Goal: Task Accomplishment & Management: Use online tool/utility

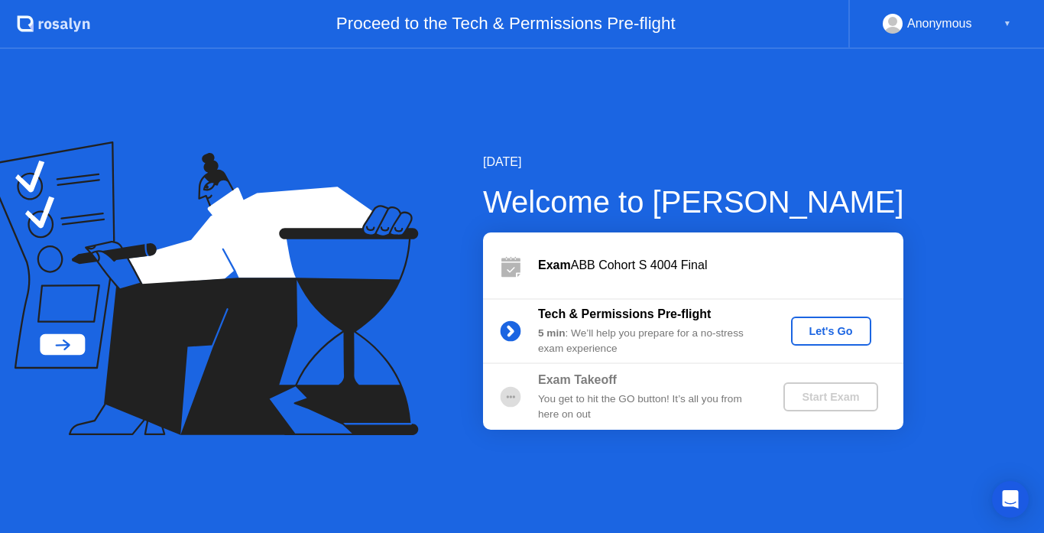
click at [828, 325] on div "Let's Go" at bounding box center [831, 331] width 68 height 12
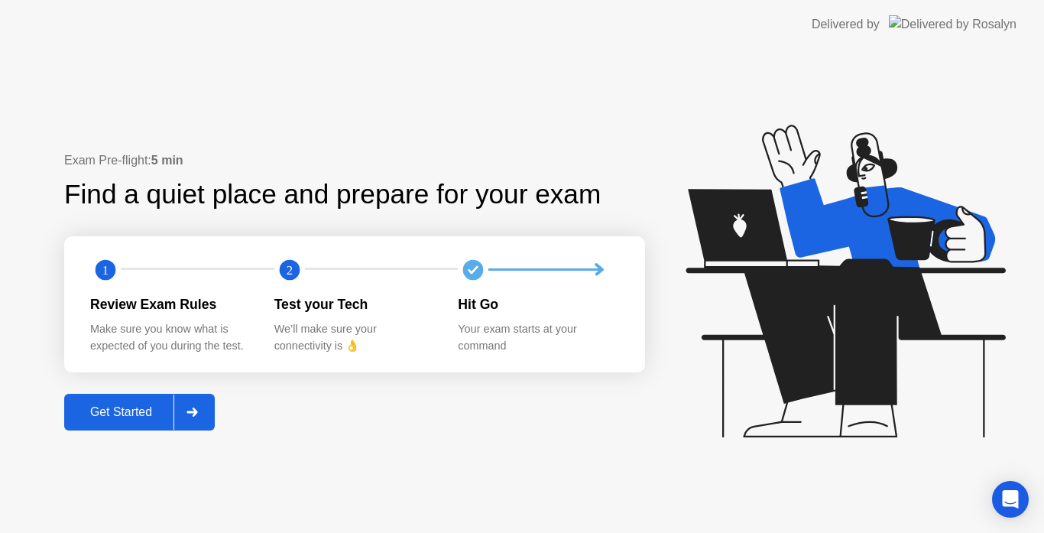
click at [187, 407] on div at bounding box center [191, 411] width 37 height 35
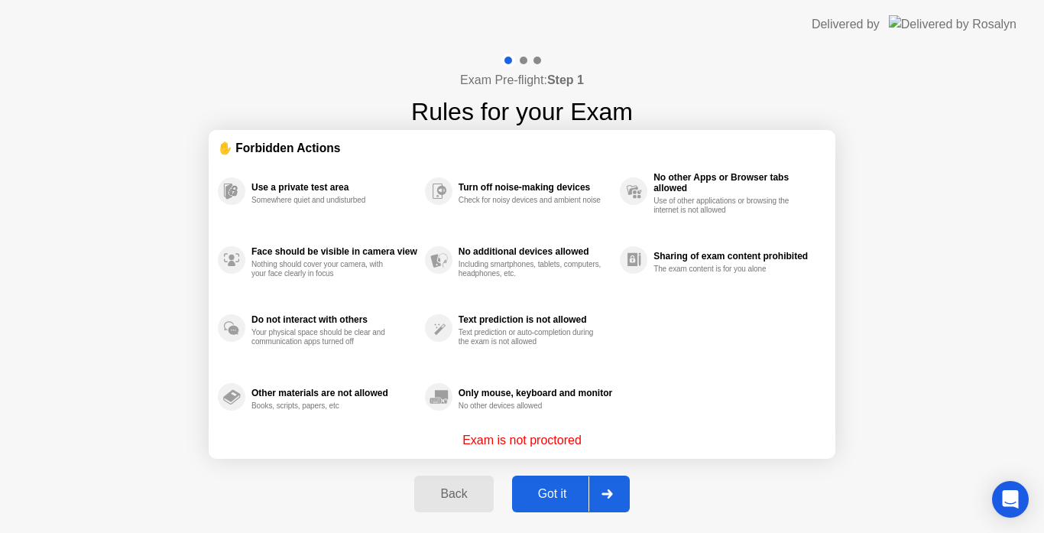
click at [606, 482] on div at bounding box center [607, 493] width 37 height 35
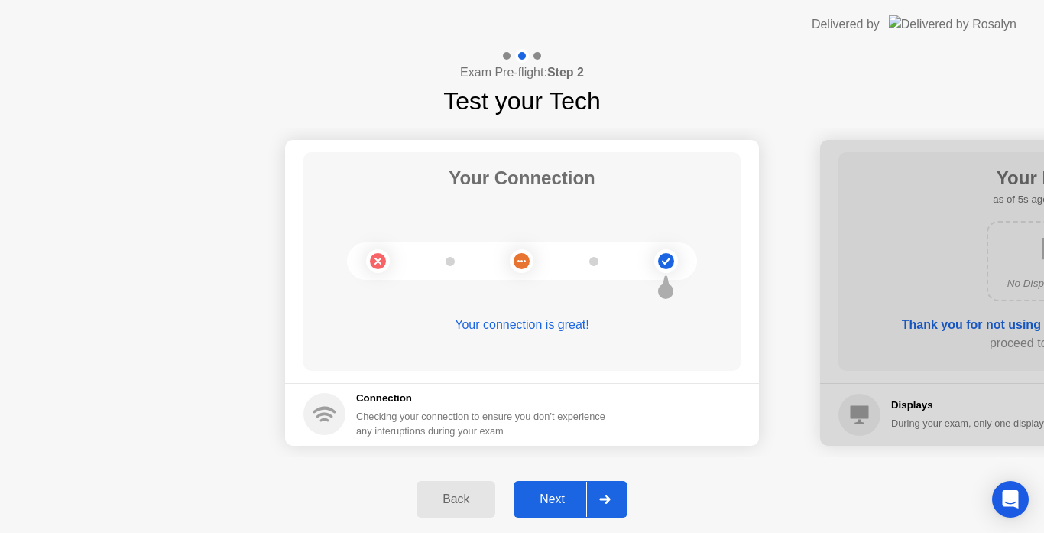
click at [603, 492] on div at bounding box center [604, 499] width 37 height 35
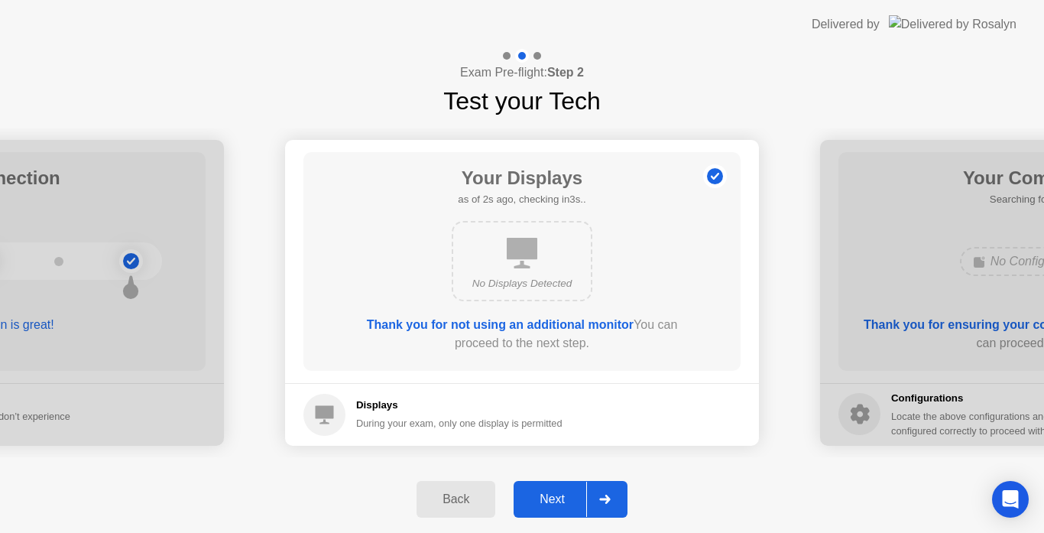
click at [603, 492] on div at bounding box center [604, 499] width 37 height 35
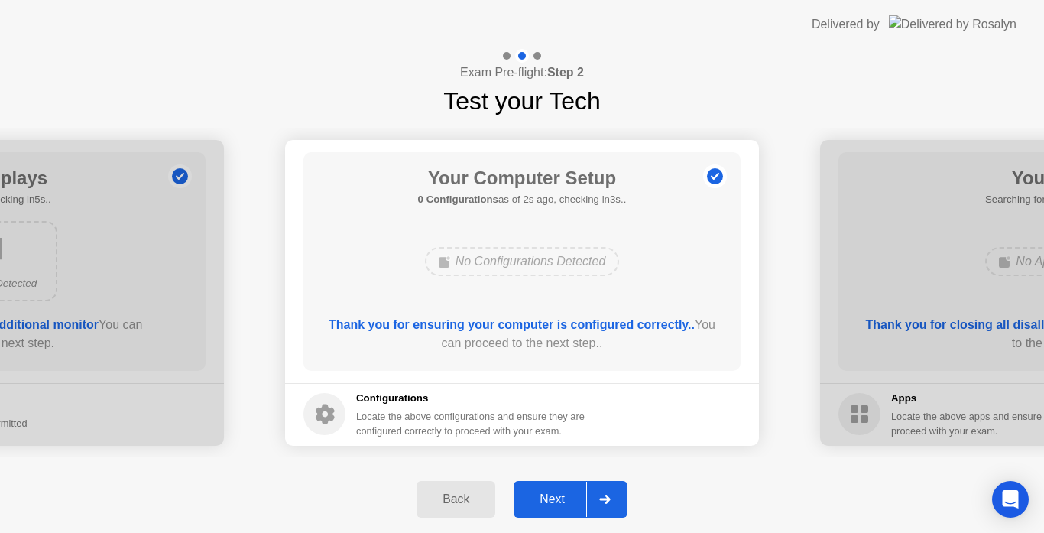
click at [603, 492] on div at bounding box center [604, 499] width 37 height 35
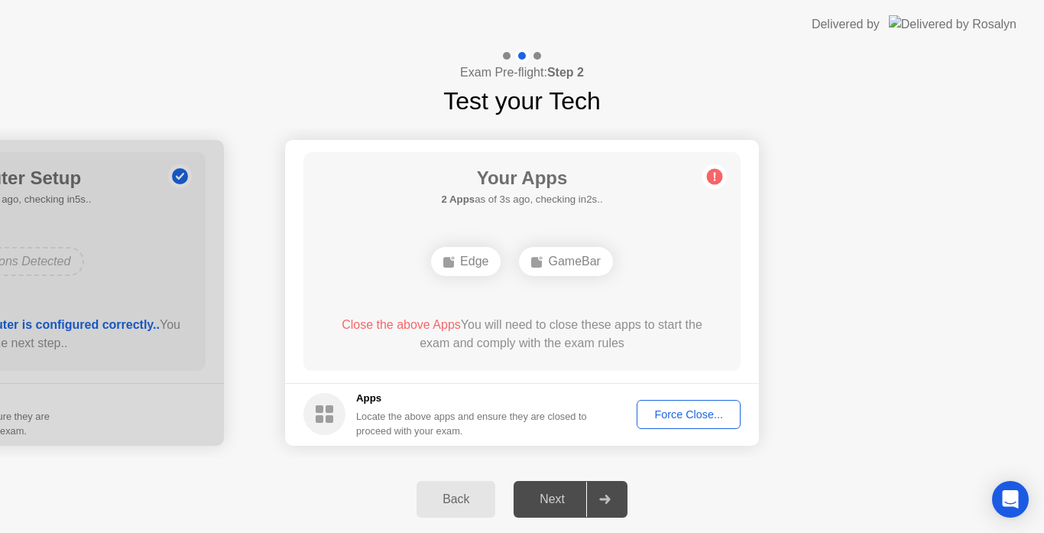
click at [668, 404] on button "Force Close..." at bounding box center [689, 414] width 104 height 29
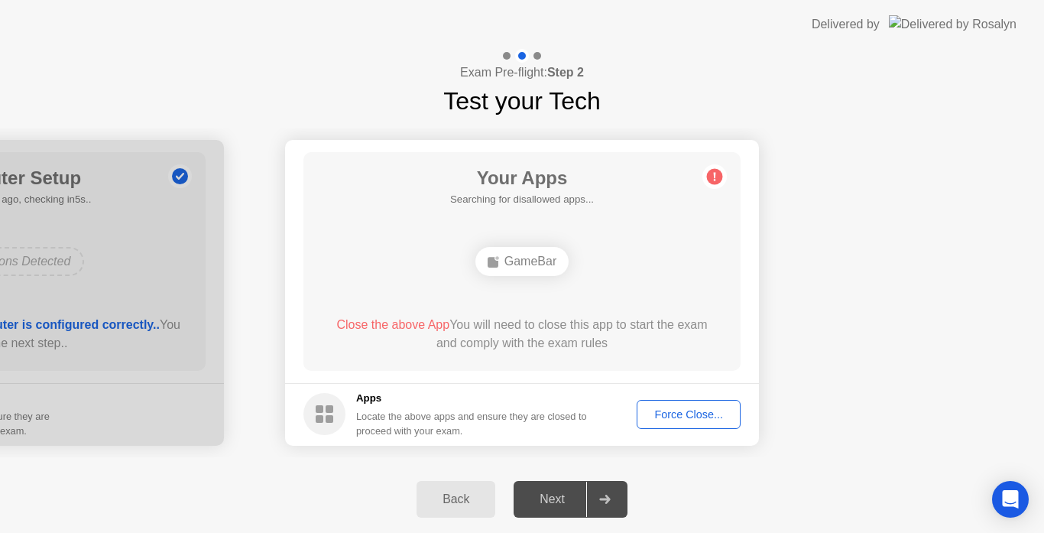
click at [689, 409] on div "Force Close..." at bounding box center [688, 414] width 93 height 12
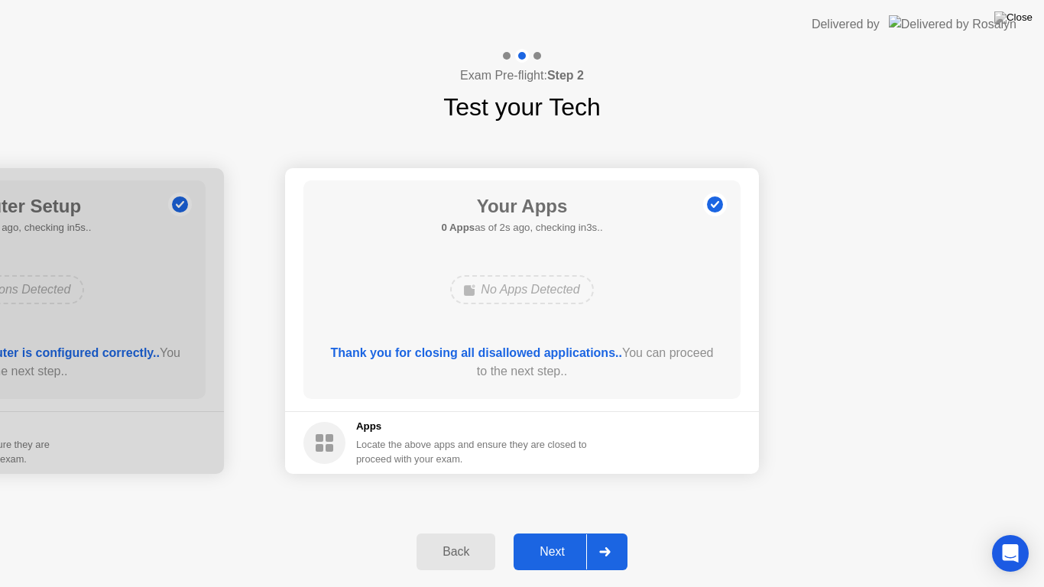
click at [565, 532] on div "Next" at bounding box center [552, 552] width 68 height 14
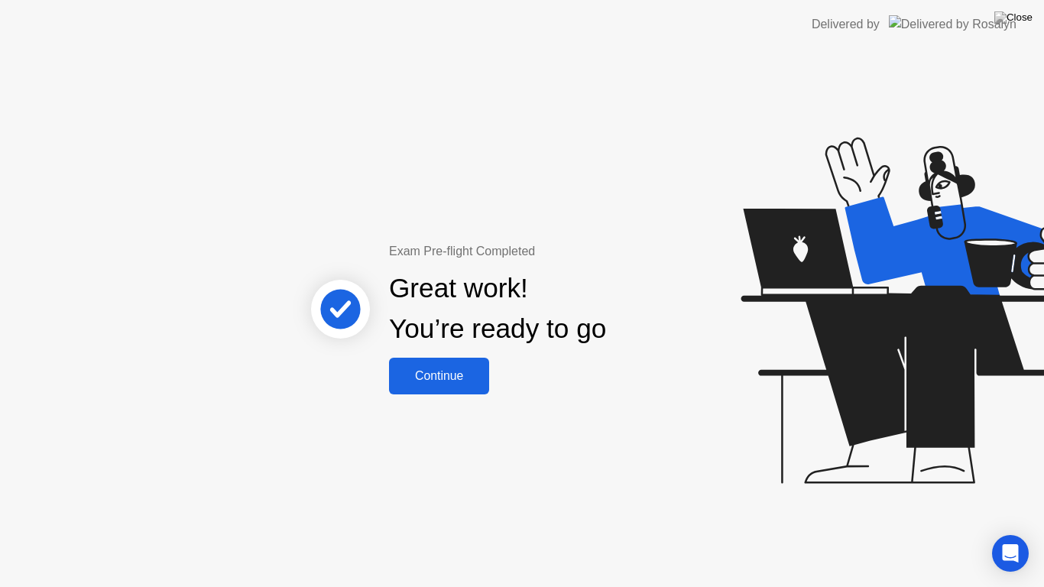
click at [443, 373] on div "Continue" at bounding box center [439, 376] width 91 height 14
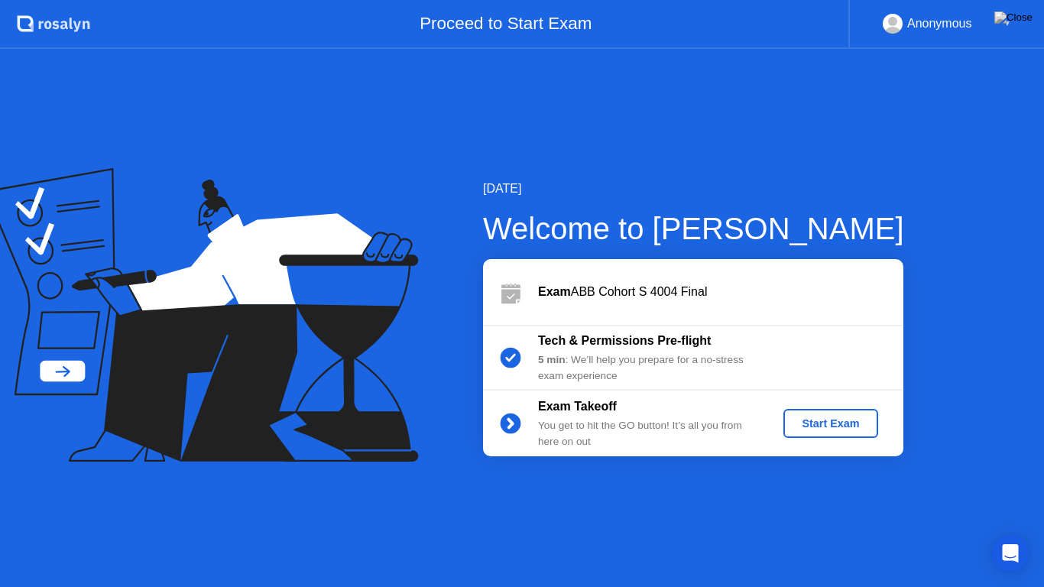
click at [812, 420] on div "Start Exam" at bounding box center [831, 423] width 82 height 12
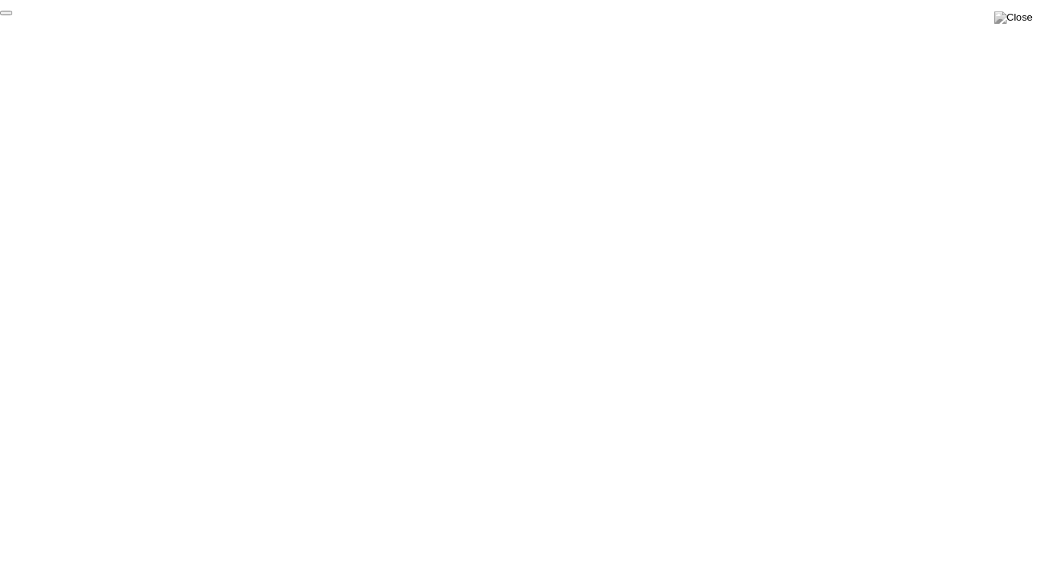
click div "End Proctoring Session"
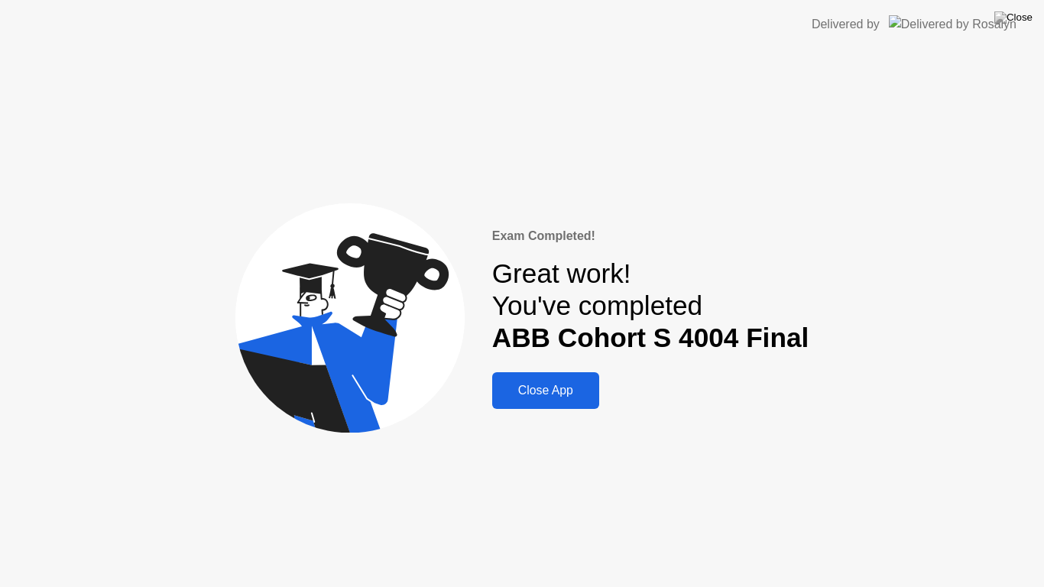
click at [556, 384] on div "Close App" at bounding box center [546, 391] width 98 height 14
